Goal: Information Seeking & Learning: Learn about a topic

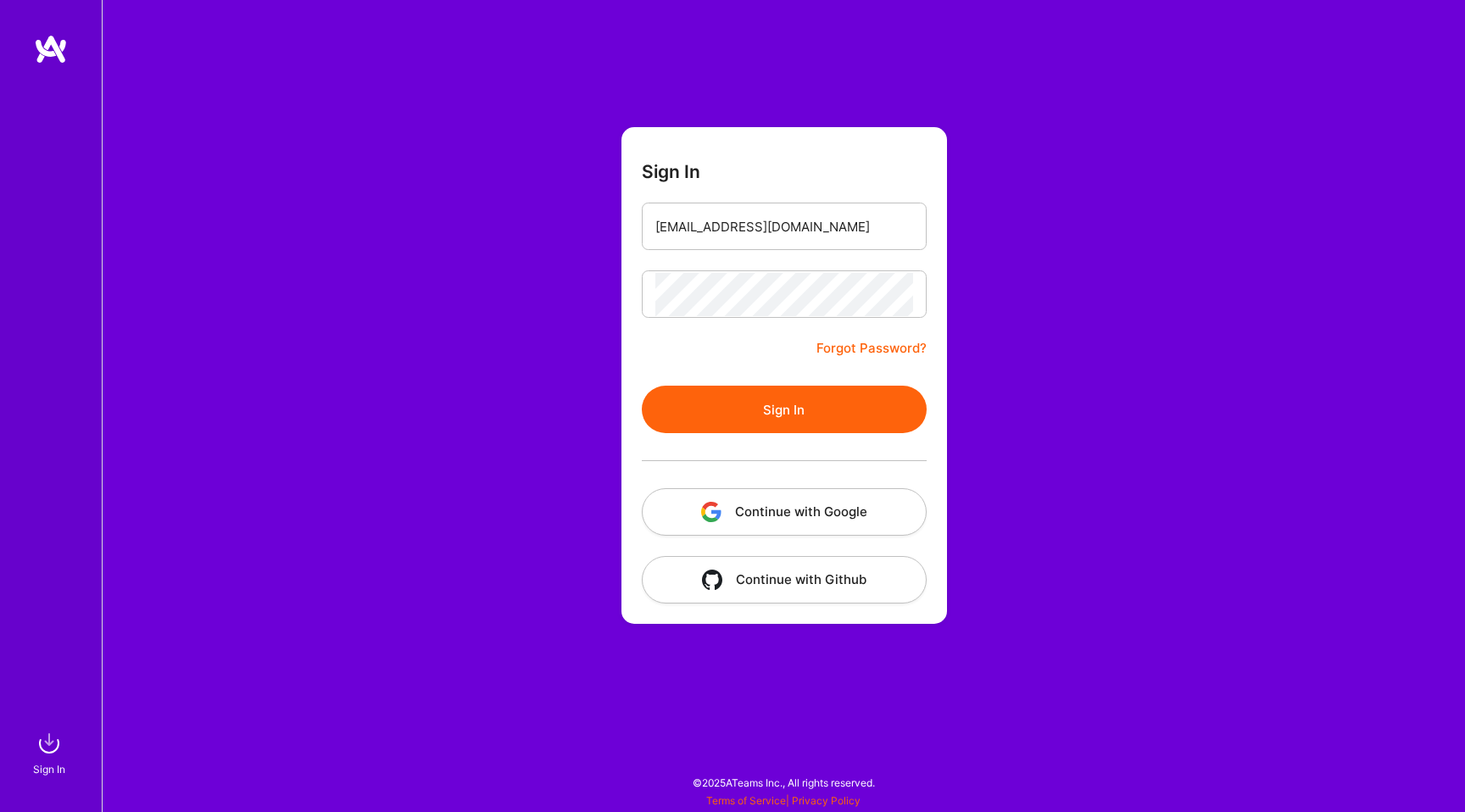
click at [709, 426] on button "Sign In" at bounding box center [785, 409] width 285 height 47
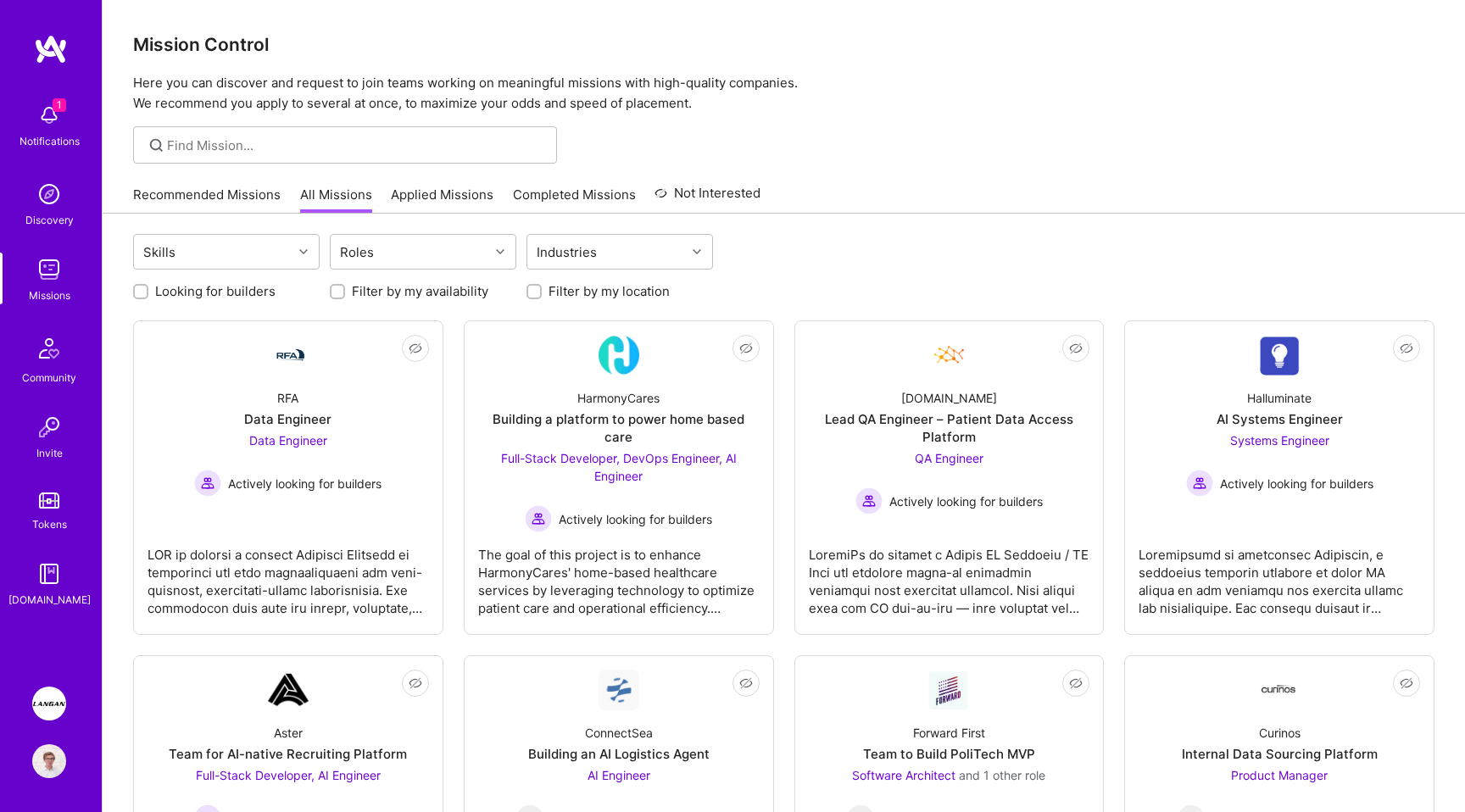
click at [251, 291] on label "Looking for builders" at bounding box center [215, 291] width 120 height 18
click at [148, 291] on input "Looking for builders" at bounding box center [142, 291] width 12 height 12
checkbox input "true"
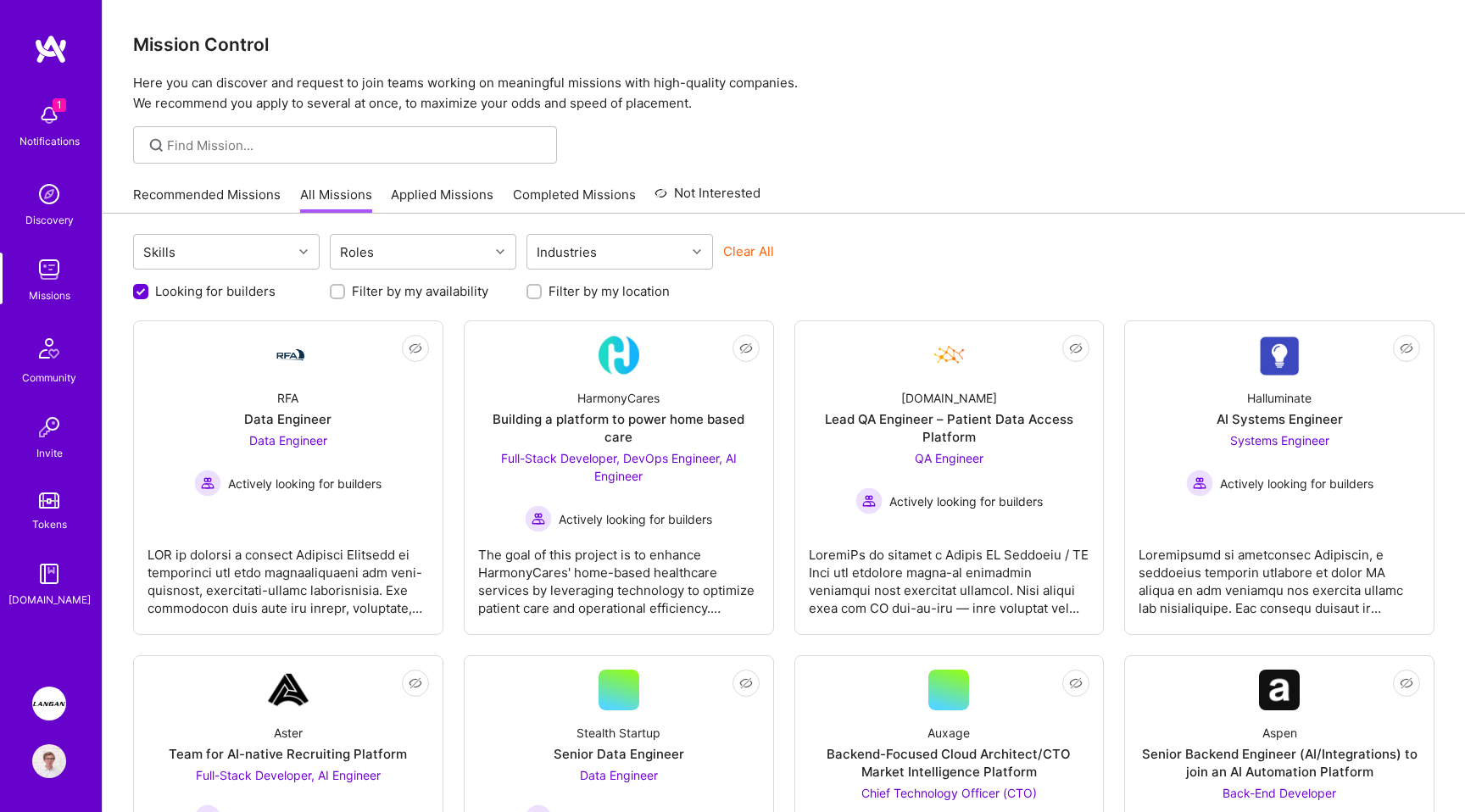
click at [414, 285] on label "Filter by my availability" at bounding box center [420, 291] width 136 height 18
click at [345, 286] on input "Filter by my availability" at bounding box center [339, 291] width 12 height 12
checkbox input "true"
click at [572, 286] on label "Filter by my location" at bounding box center [609, 291] width 121 height 18
click at [542, 286] on input "Filter by my location" at bounding box center [535, 291] width 12 height 12
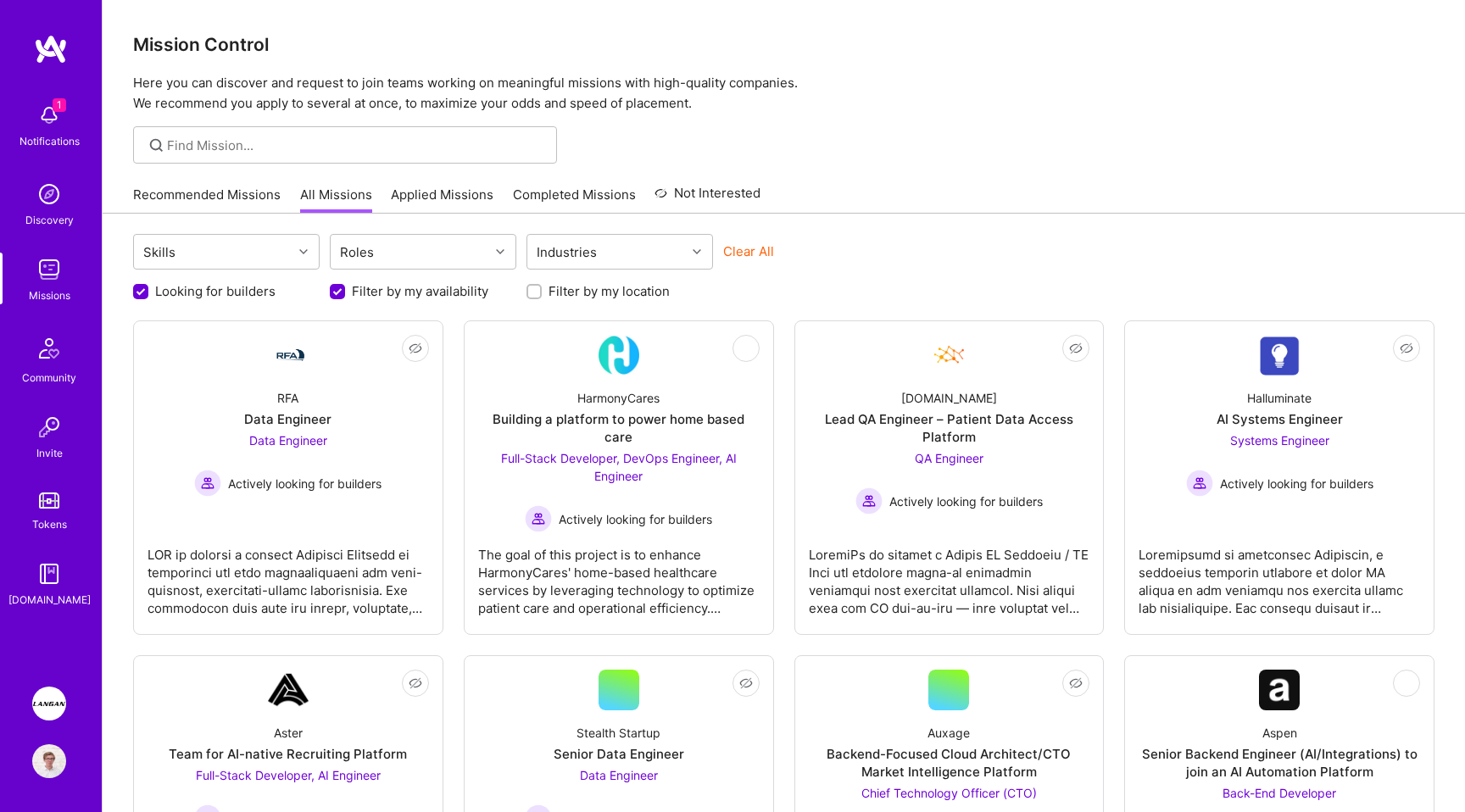
checkbox input "true"
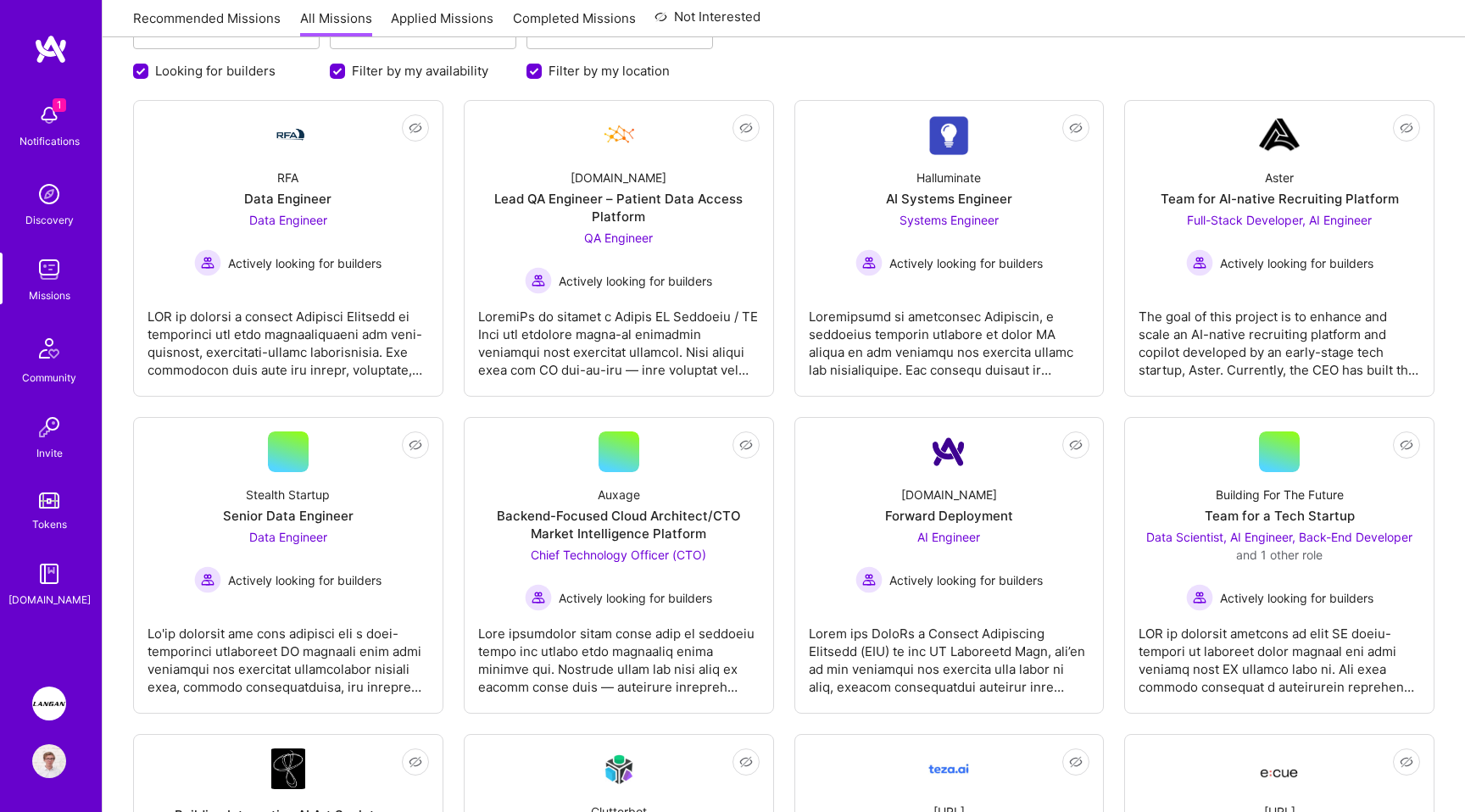
scroll to position [246, 0]
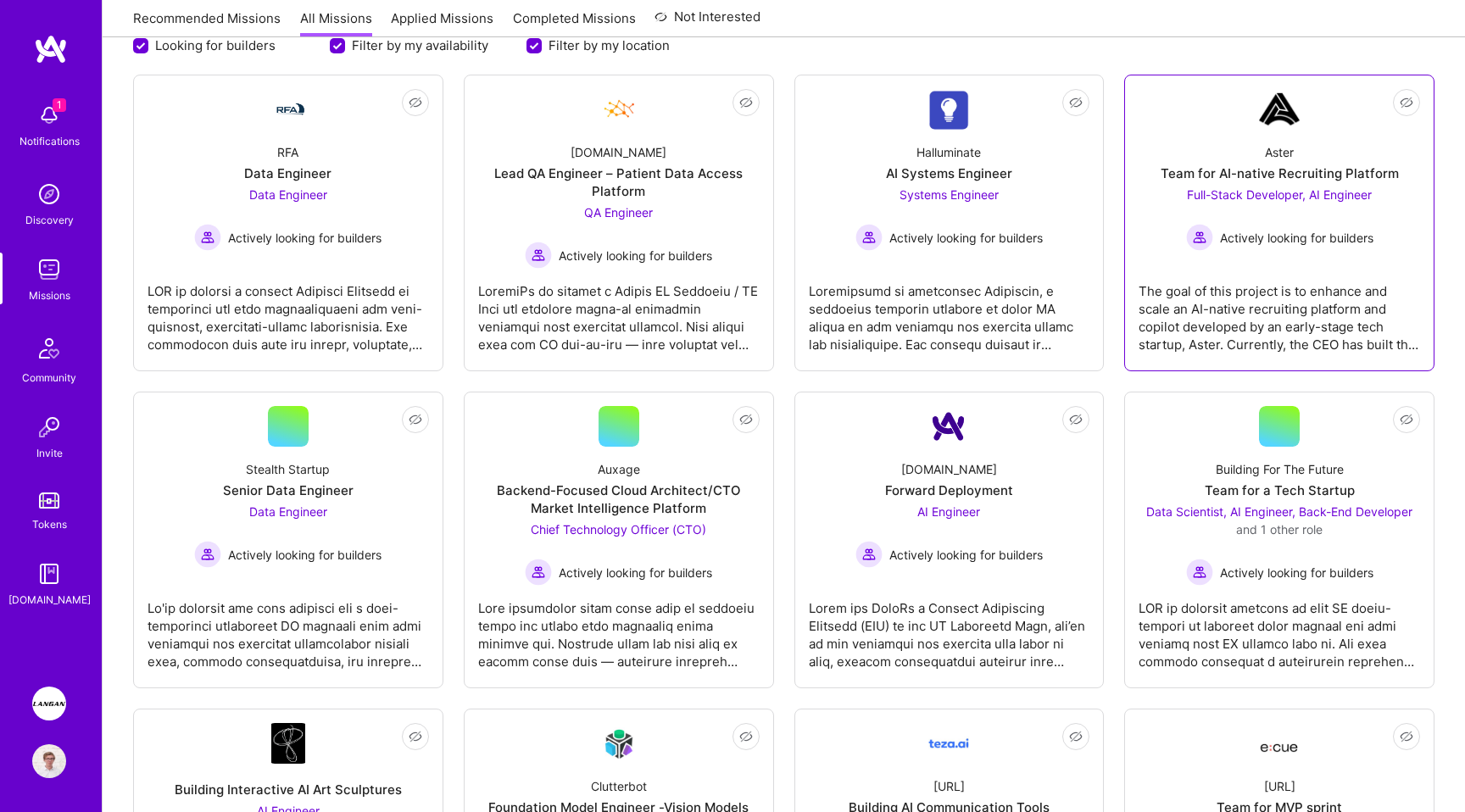
click at [1200, 332] on div "The goal of this project is to enhance and scale an AI-native recruiting platfo…" at bounding box center [1280, 310] width 282 height 85
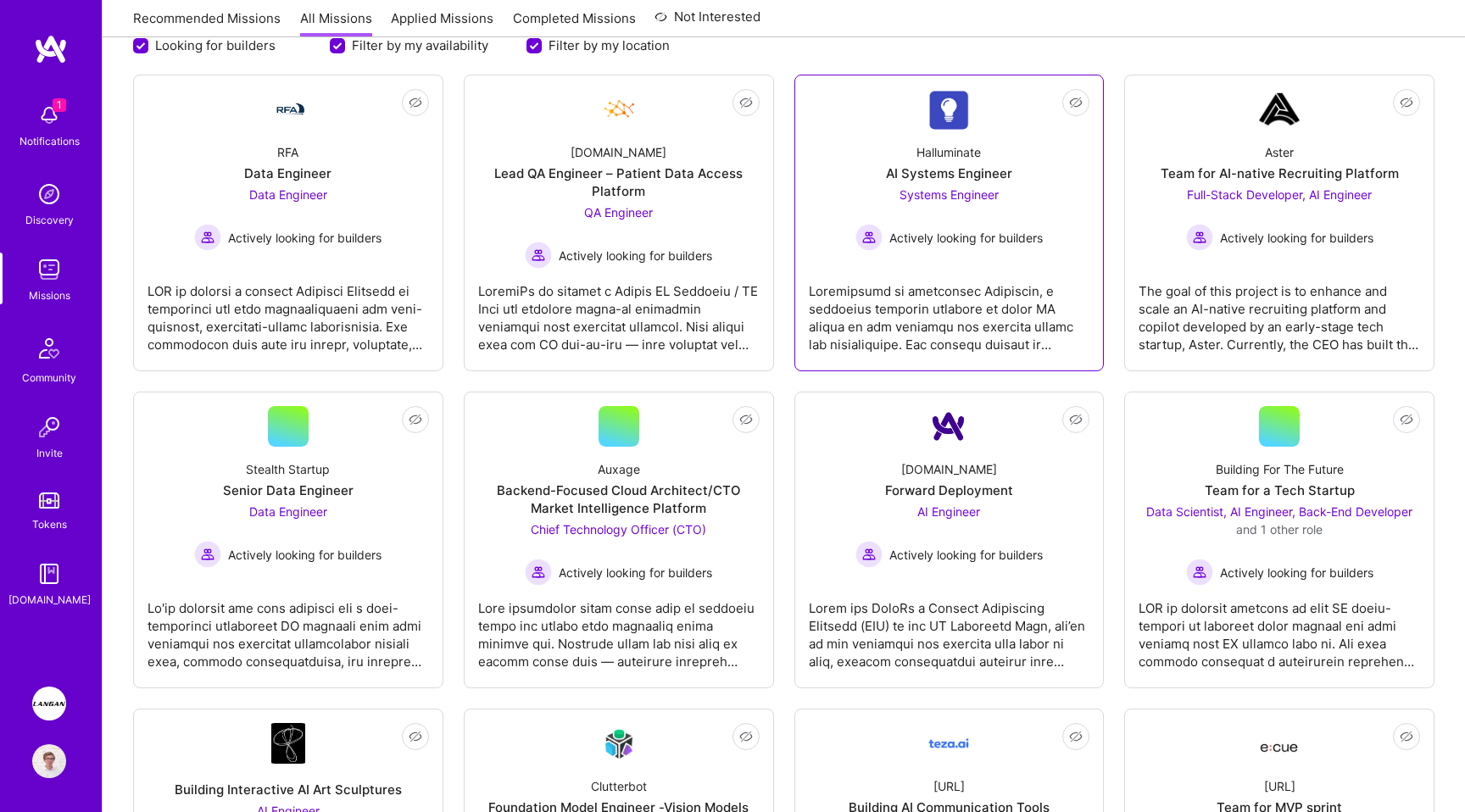
click at [955, 320] on div at bounding box center [950, 310] width 282 height 85
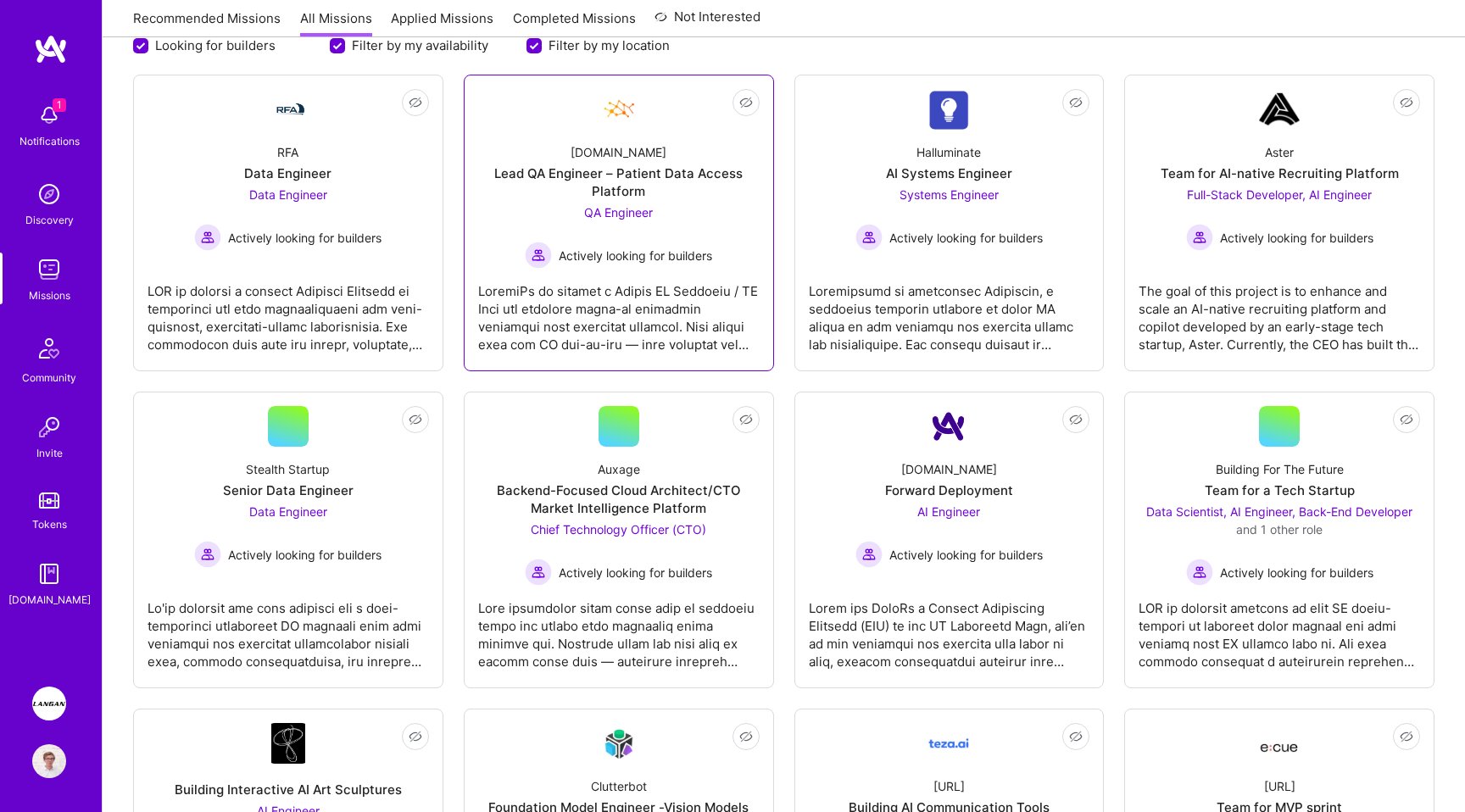
click at [682, 324] on div at bounding box center [619, 310] width 282 height 85
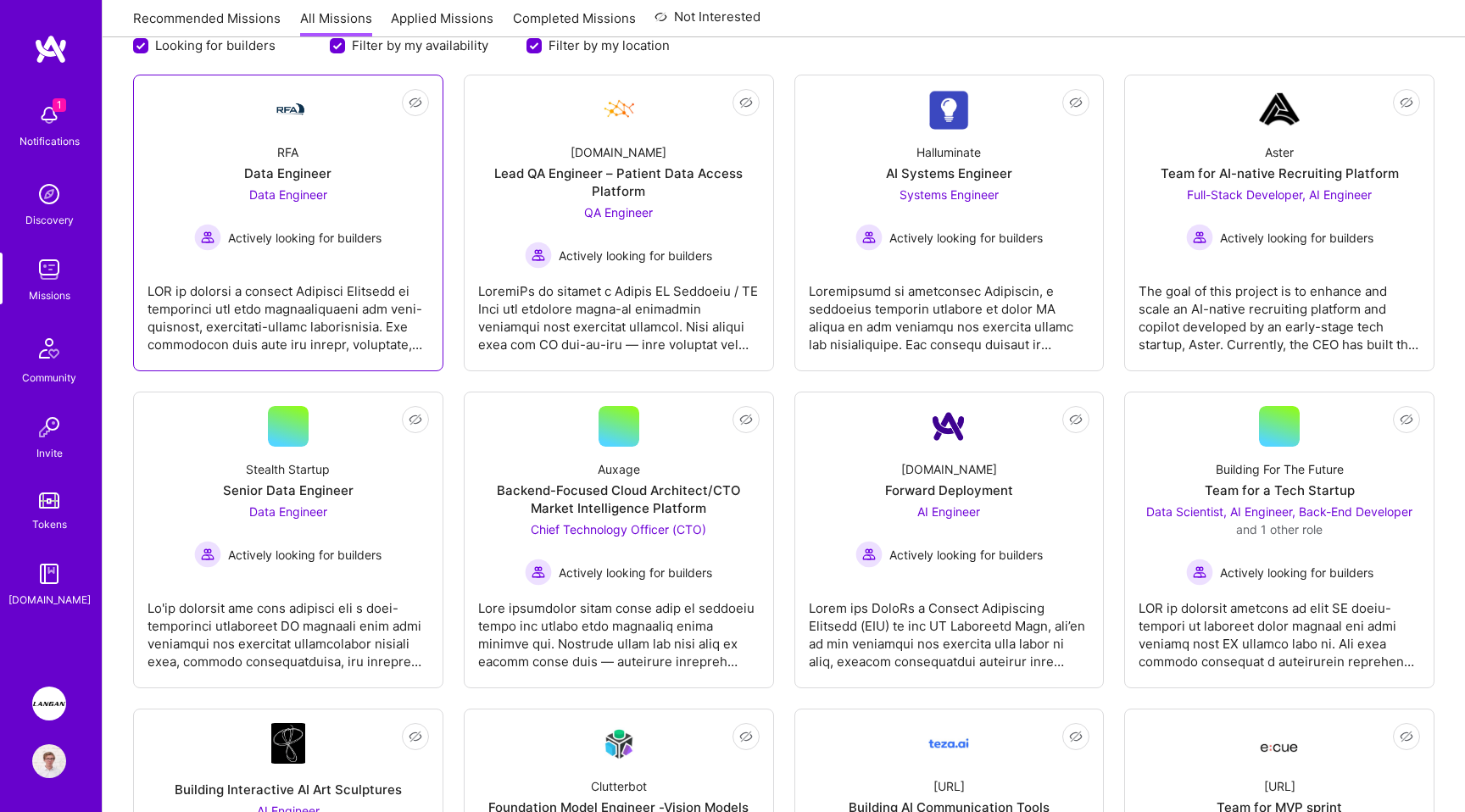
click at [300, 330] on div at bounding box center [288, 310] width 282 height 85
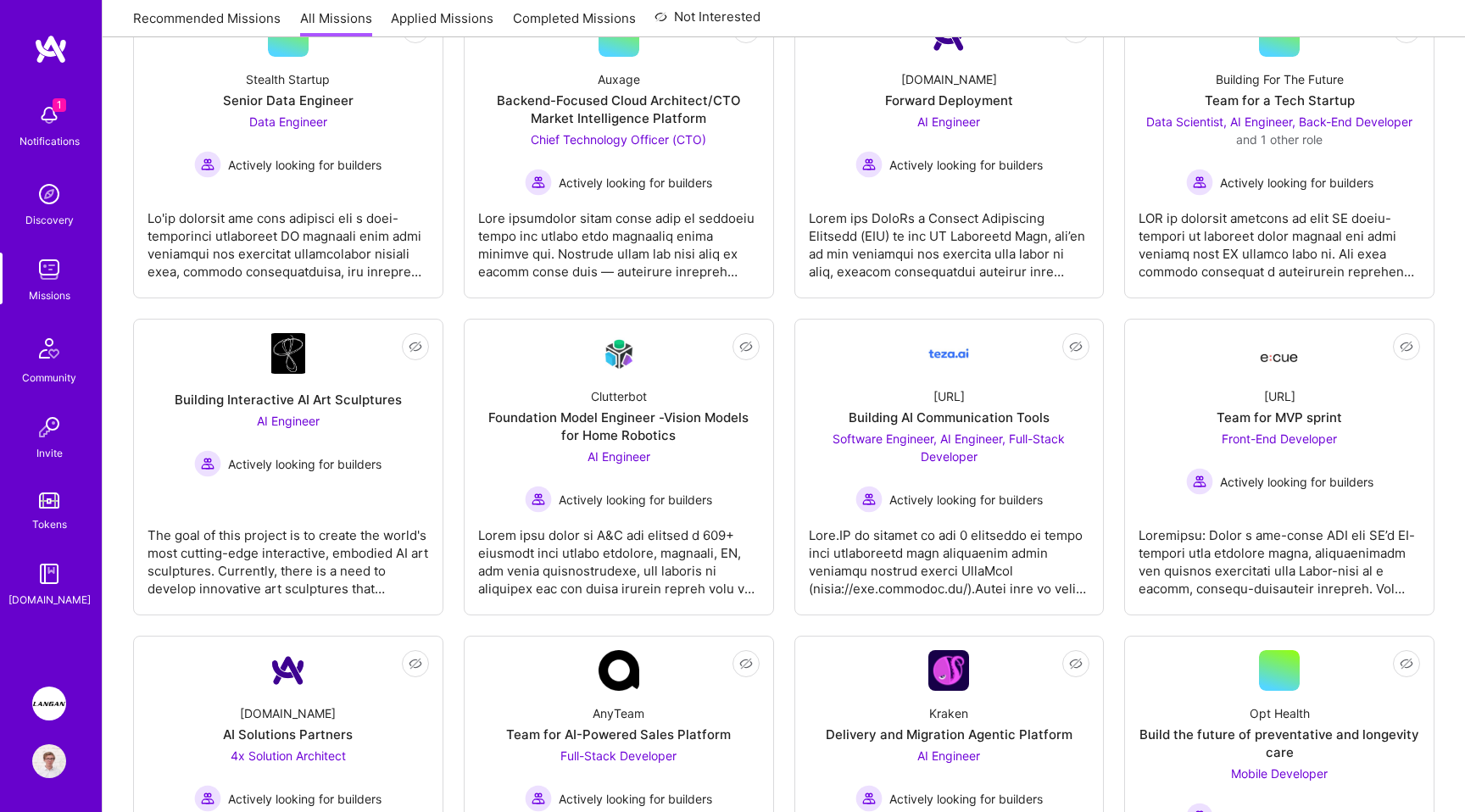
scroll to position [797, 0]
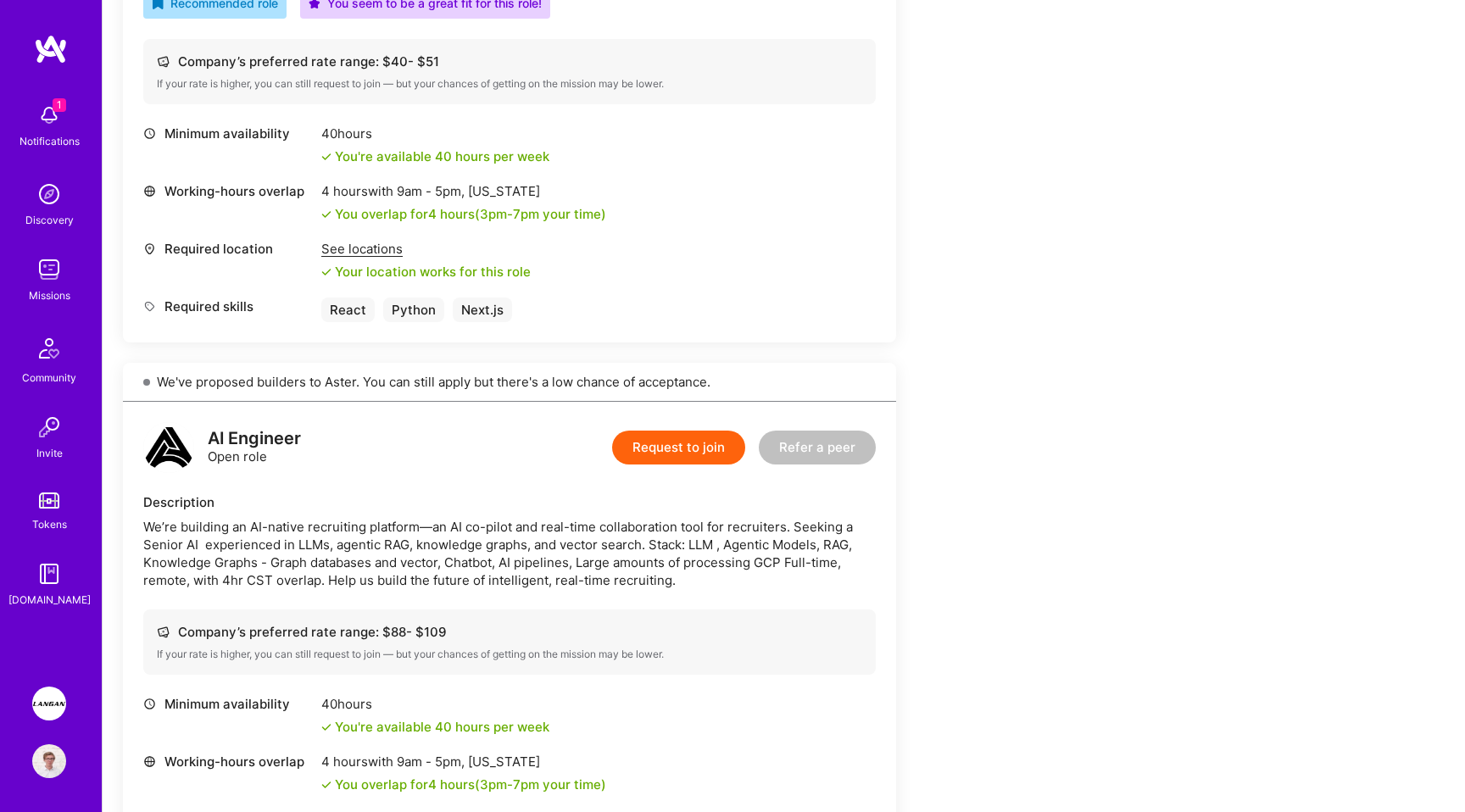
scroll to position [391, 0]
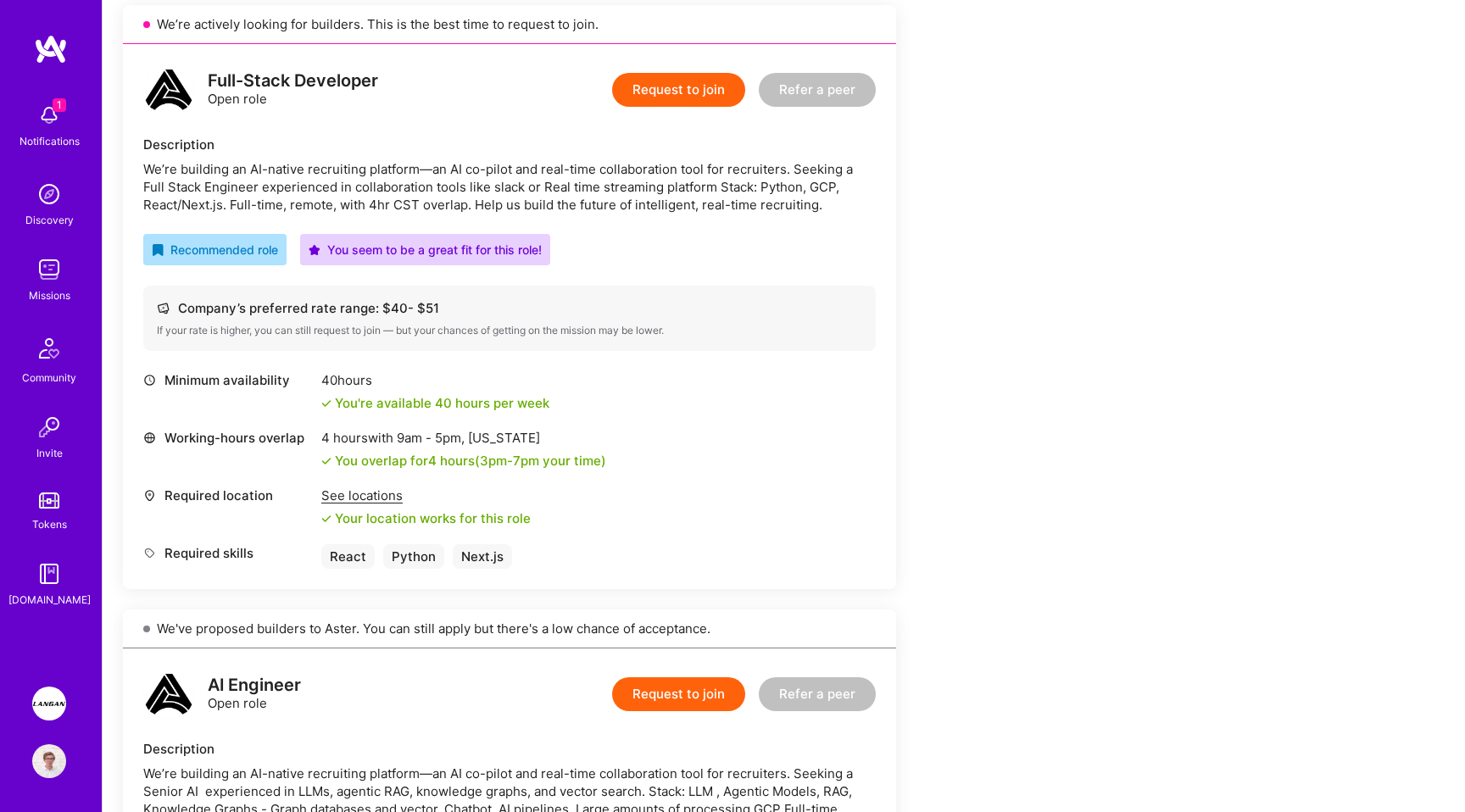
click at [1019, 508] on div "Earn tokens for inviting a new A.Teamer to this mission Do you know the perfect…" at bounding box center [631, 674] width 1017 height 1637
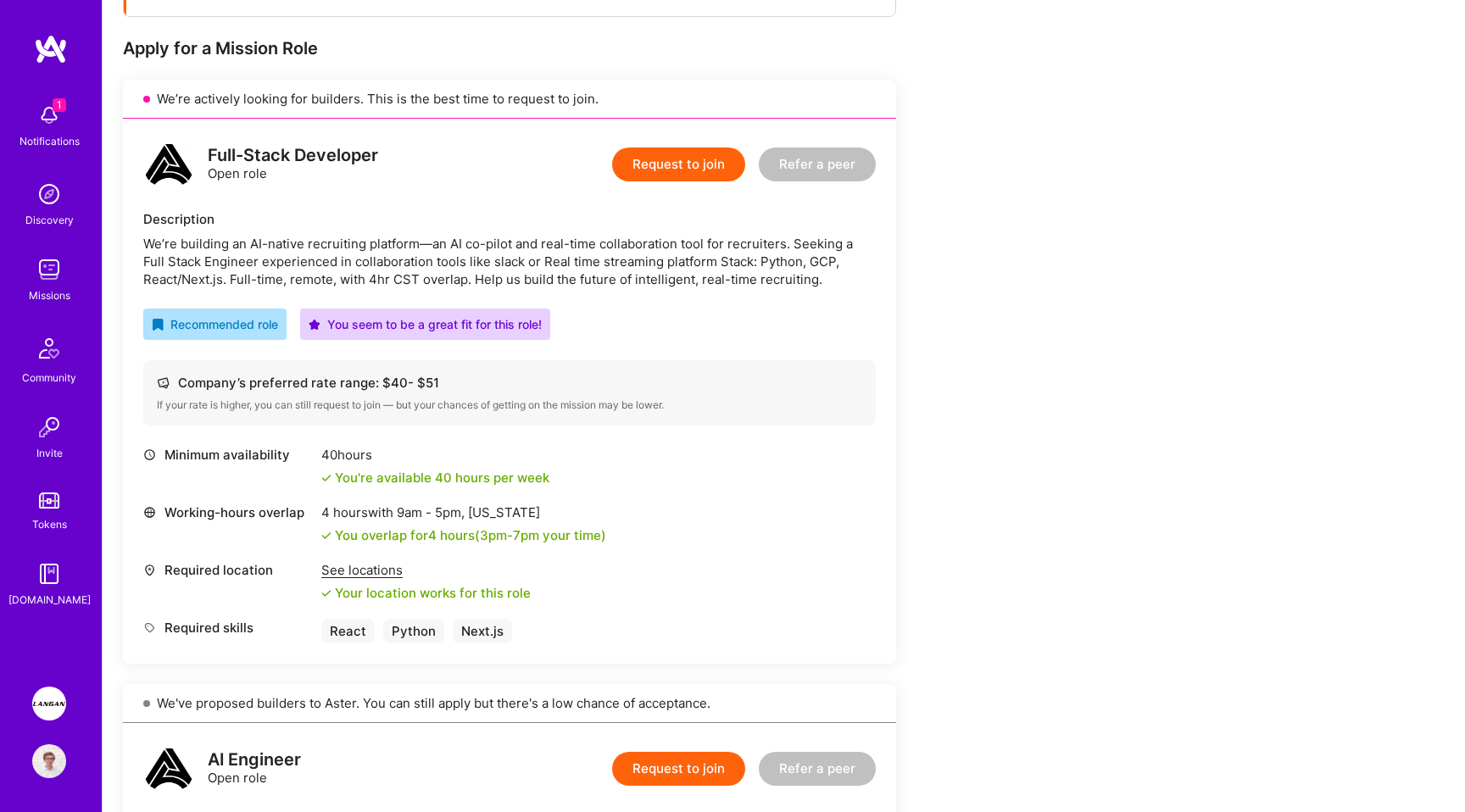
scroll to position [316, 0]
click at [1019, 508] on div "Earn tokens for inviting a new A.Teamer to this mission Do you know the perfect…" at bounding box center [631, 750] width 1017 height 1637
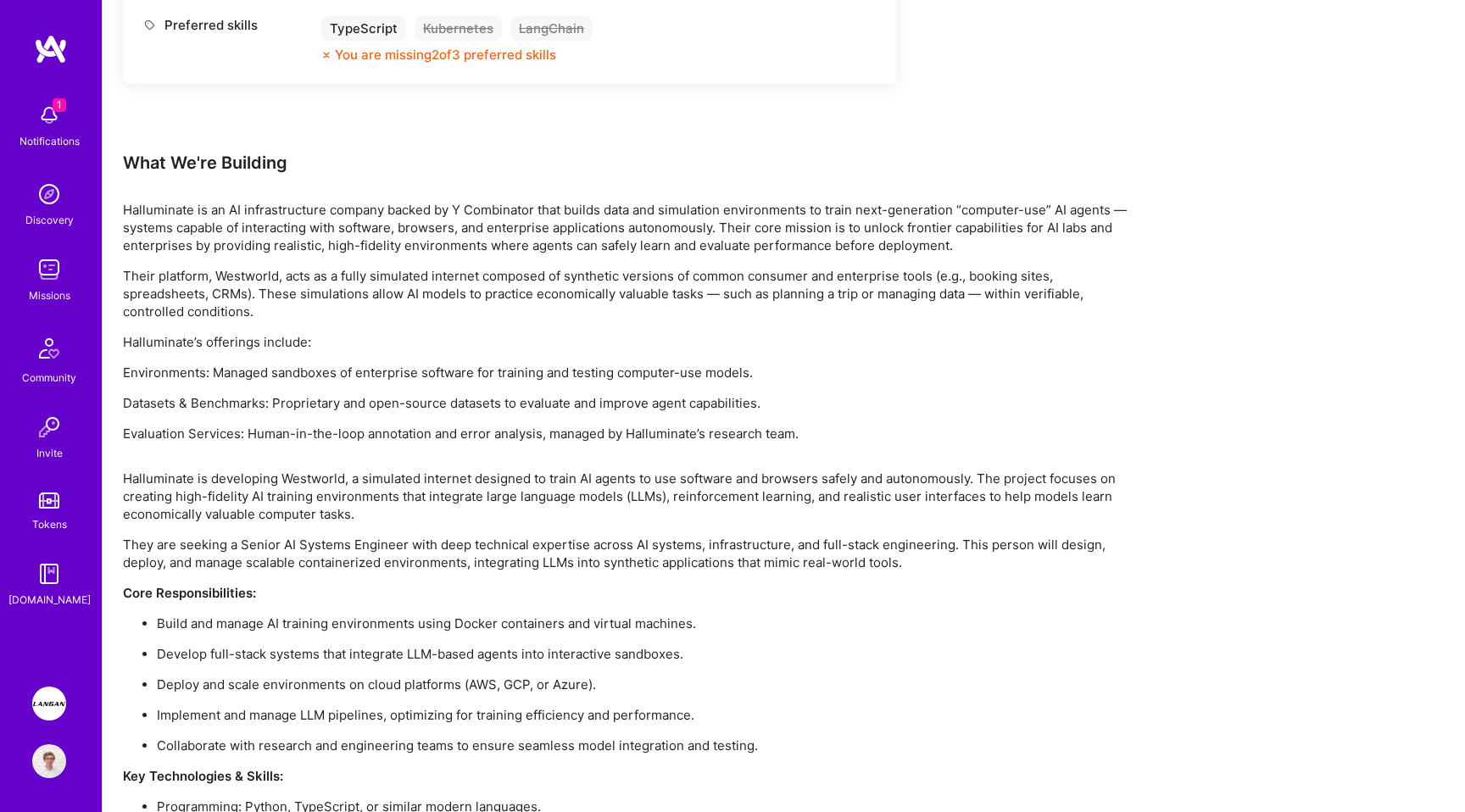
scroll to position [1224, 0]
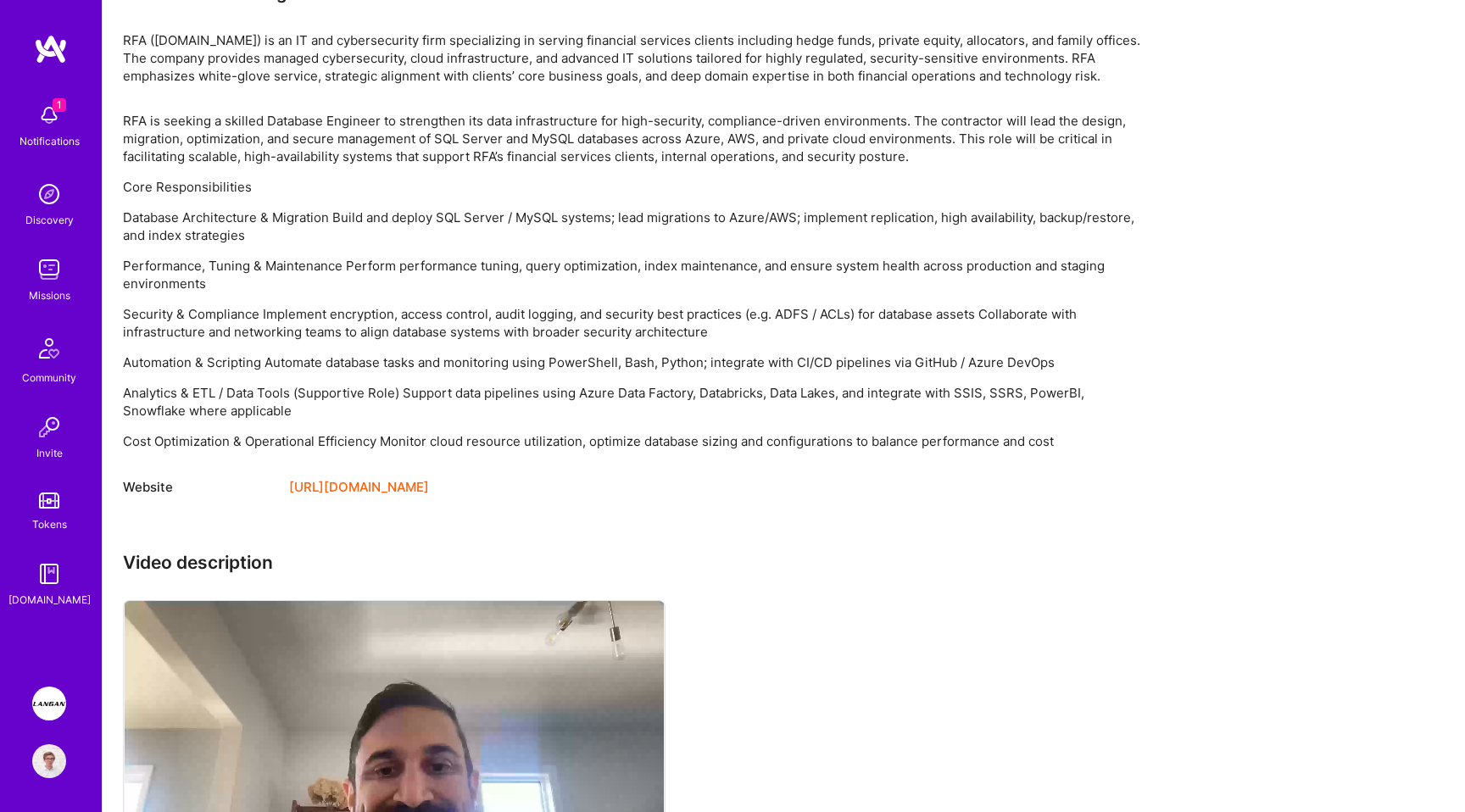
scroll to position [1159, 0]
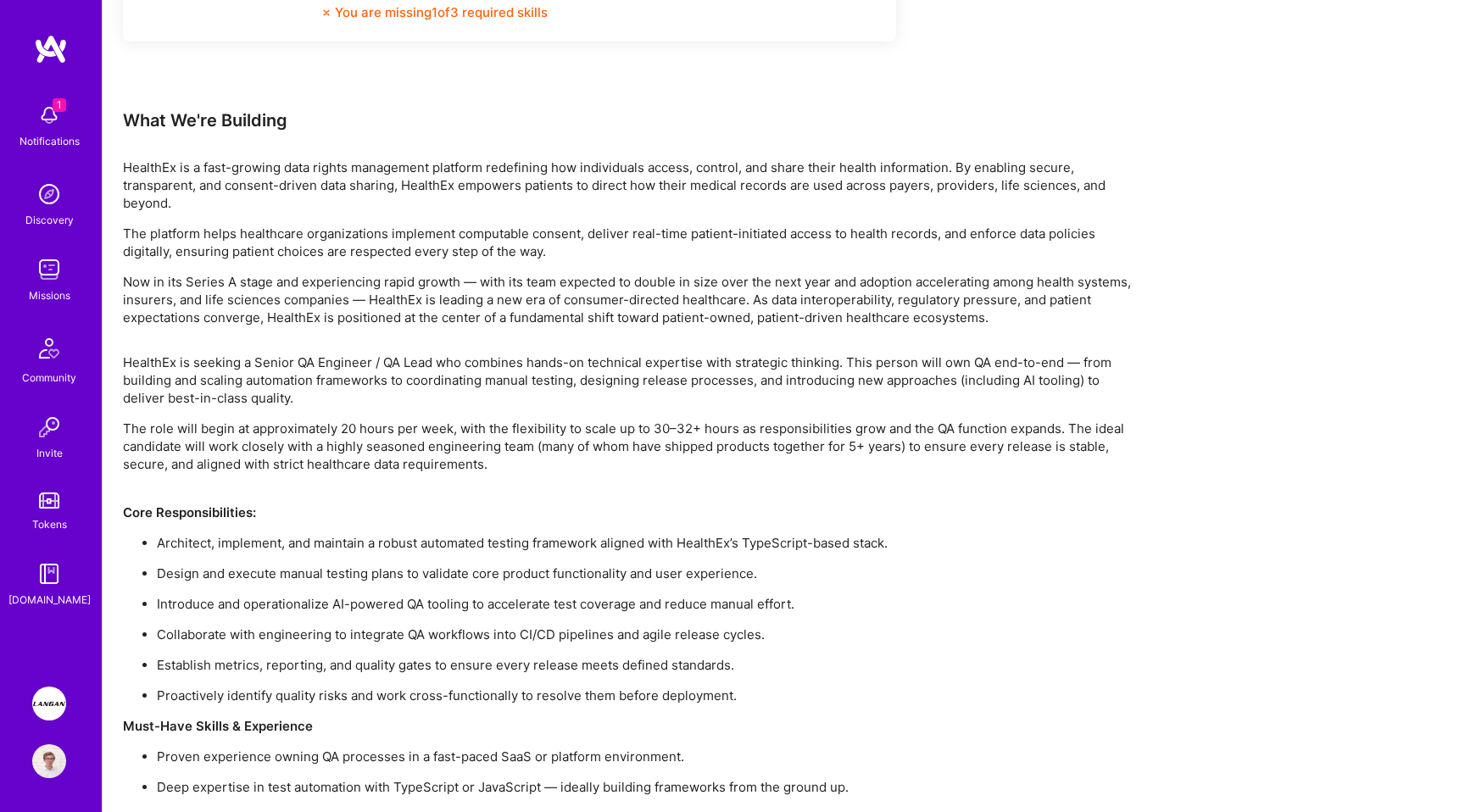
scroll to position [1039, 0]
